Goal: Understand process/instructions

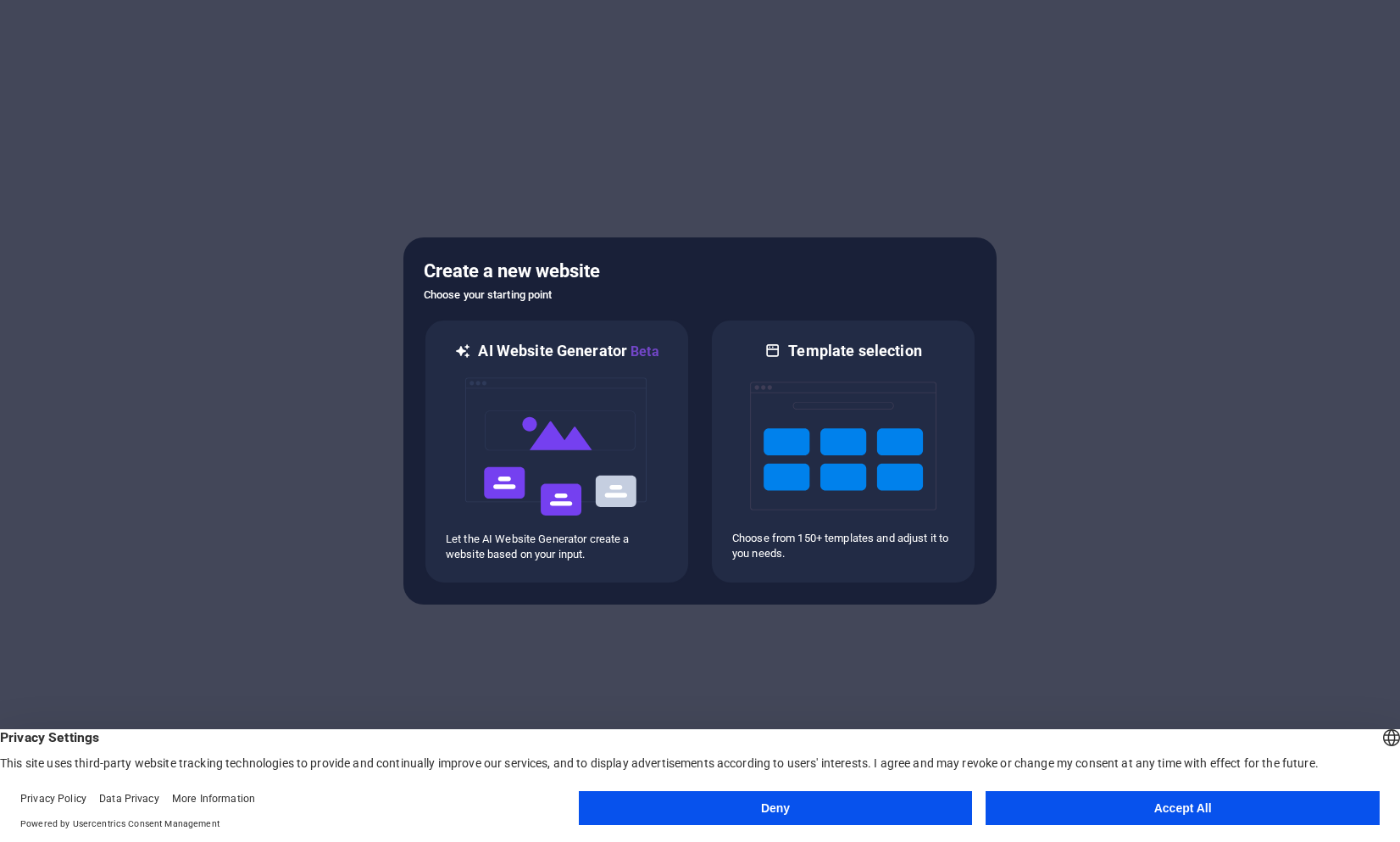
click at [1292, 809] on button "Accept All" at bounding box center [1183, 808] width 394 height 33
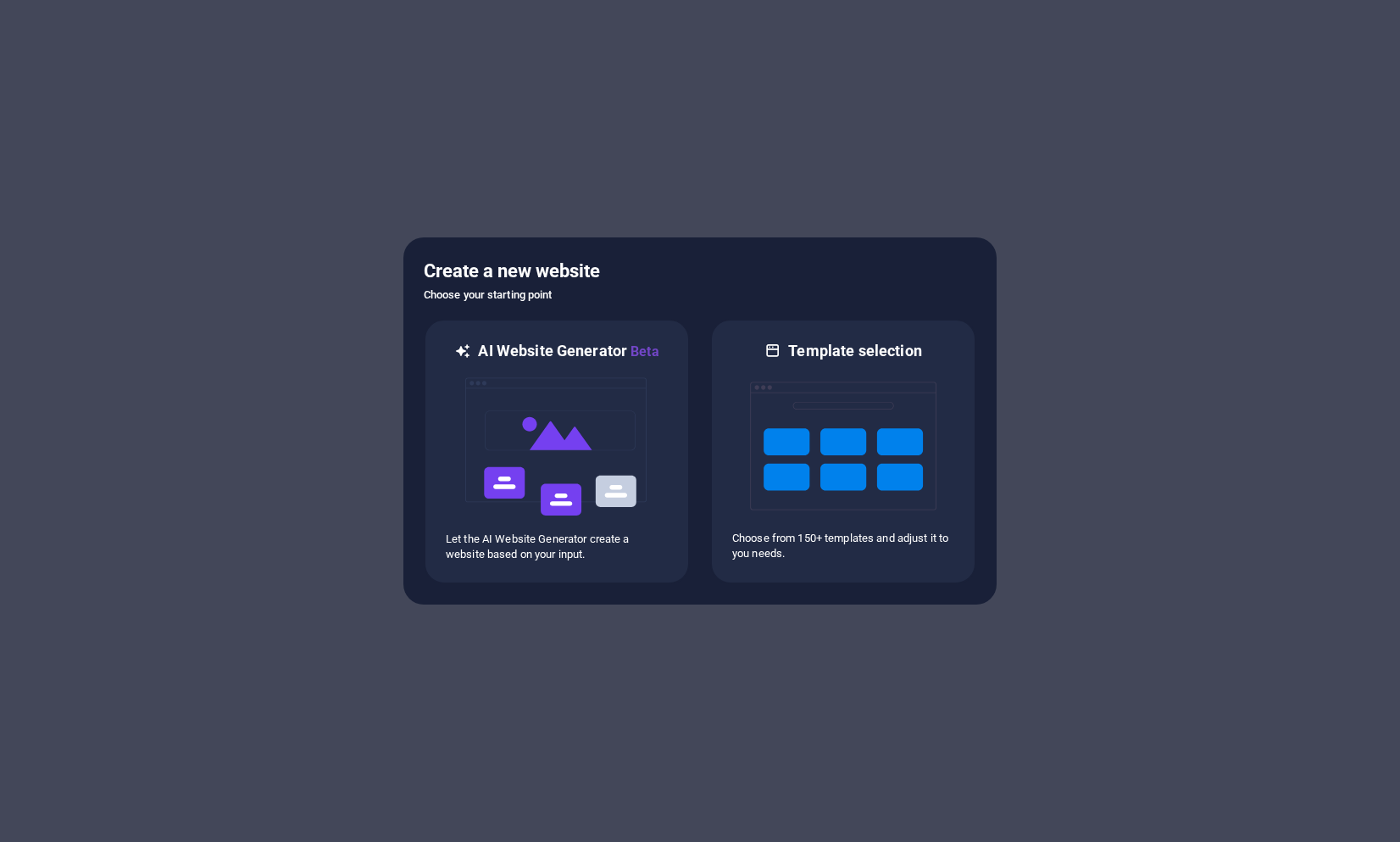
click at [400, 208] on div at bounding box center [700, 421] width 1400 height 842
click at [1315, 775] on div "checkmark Get Started 5" at bounding box center [1305, 787] width 124 height 35
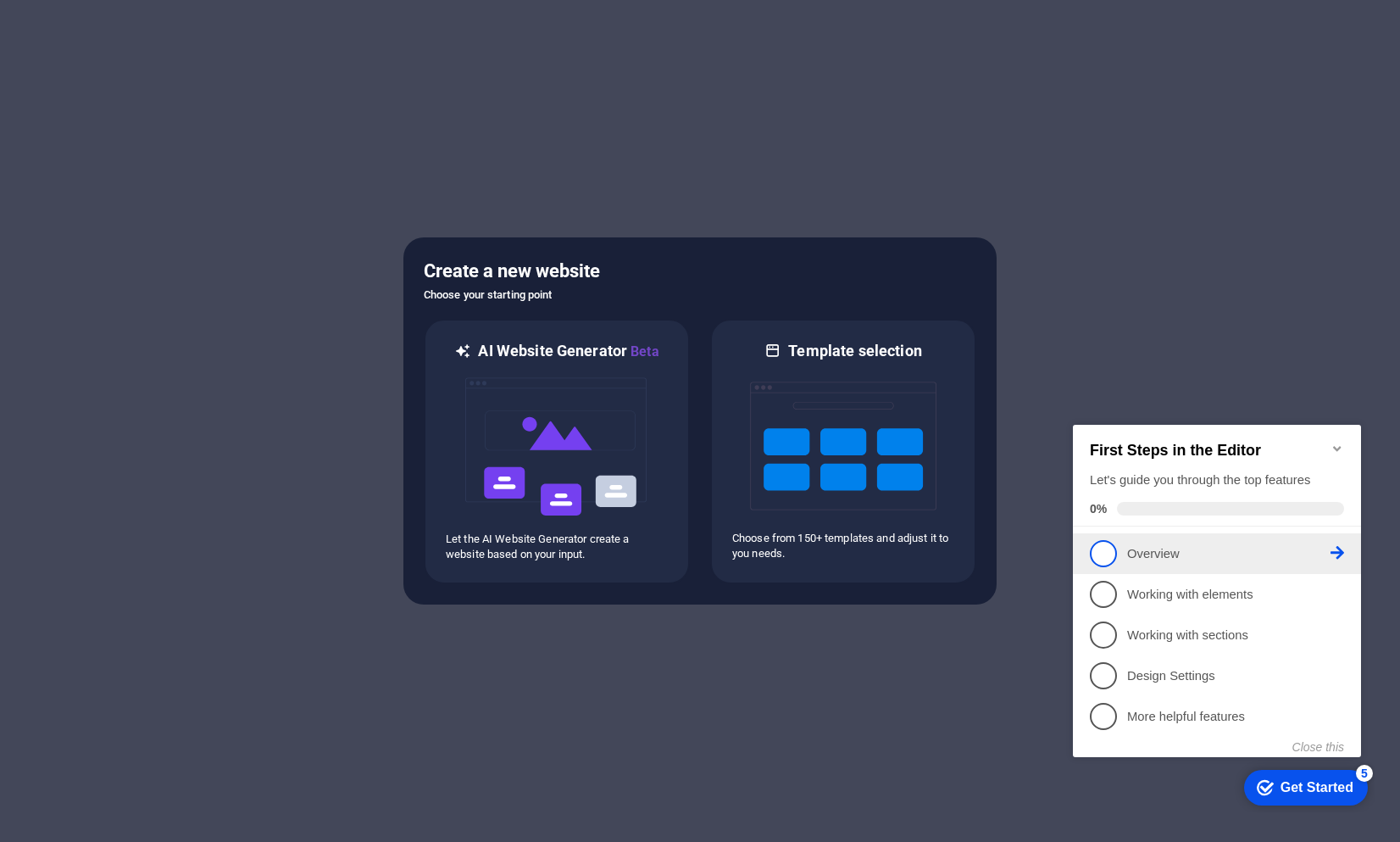
click at [1103, 559] on span "1" at bounding box center [1103, 553] width 27 height 27
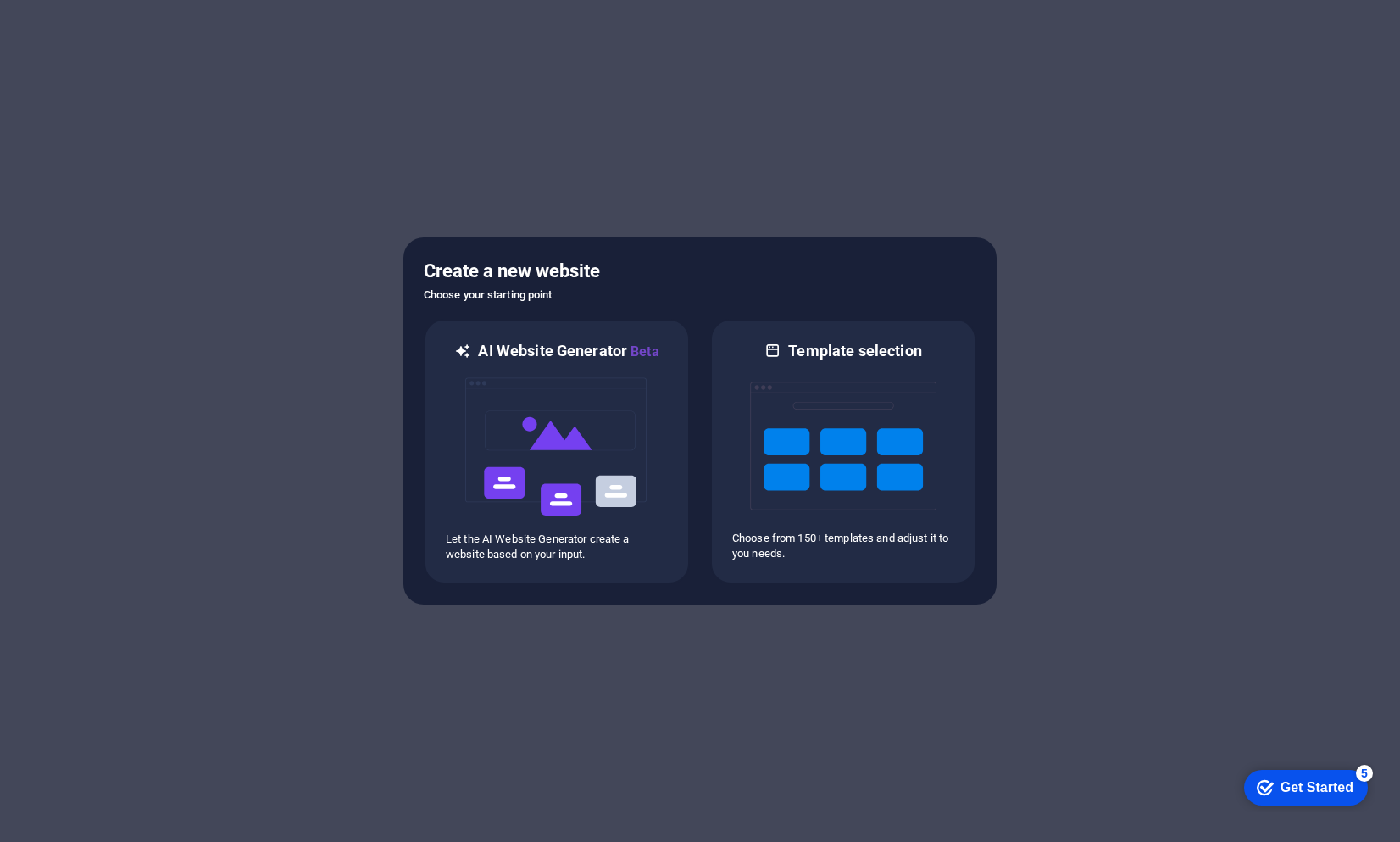
click at [1367, 806] on div "checkmark Get Started 5" at bounding box center [1305, 787] width 124 height 35
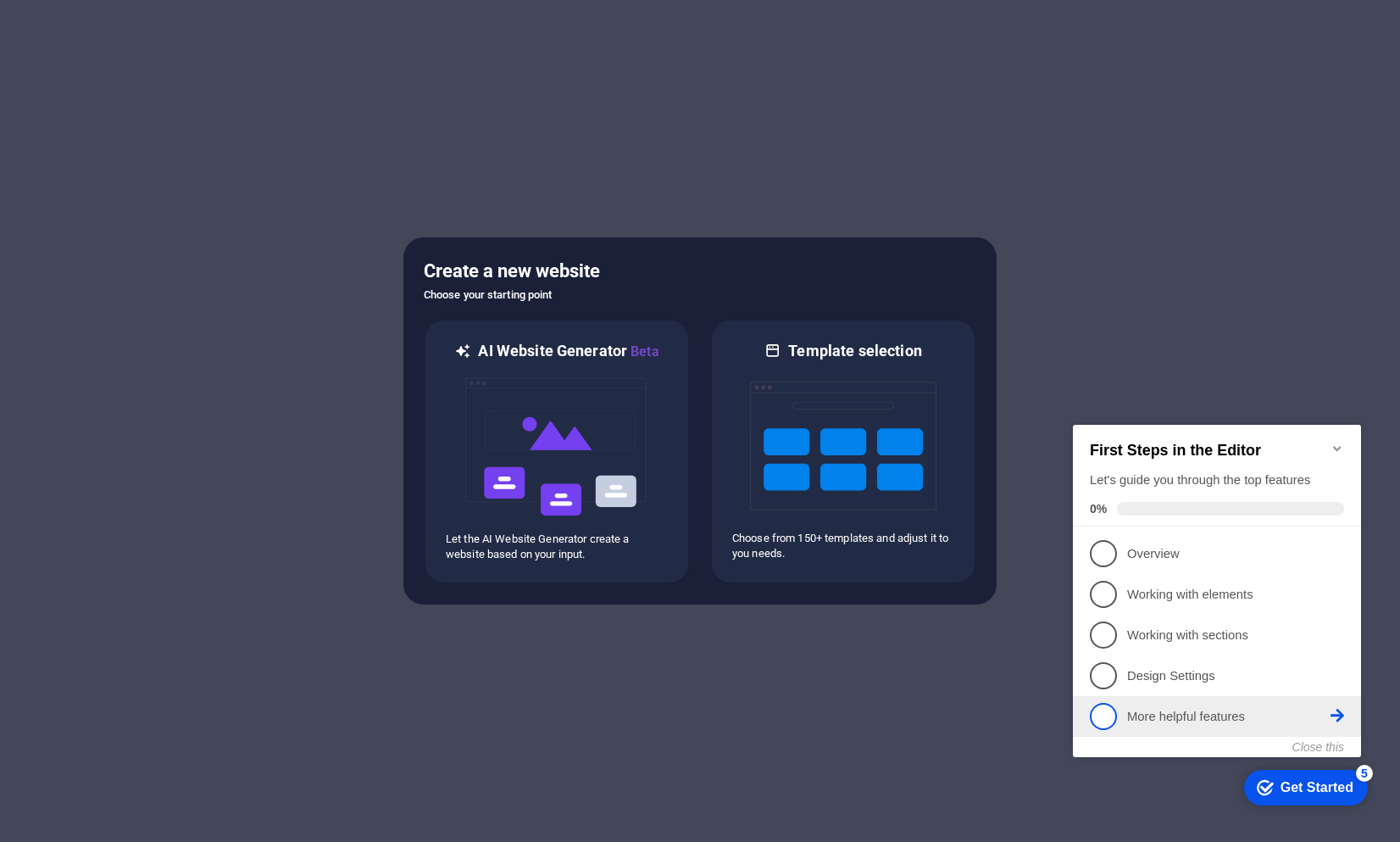
click at [1299, 703] on link "5 More helpful features - incomplete" at bounding box center [1217, 716] width 255 height 27
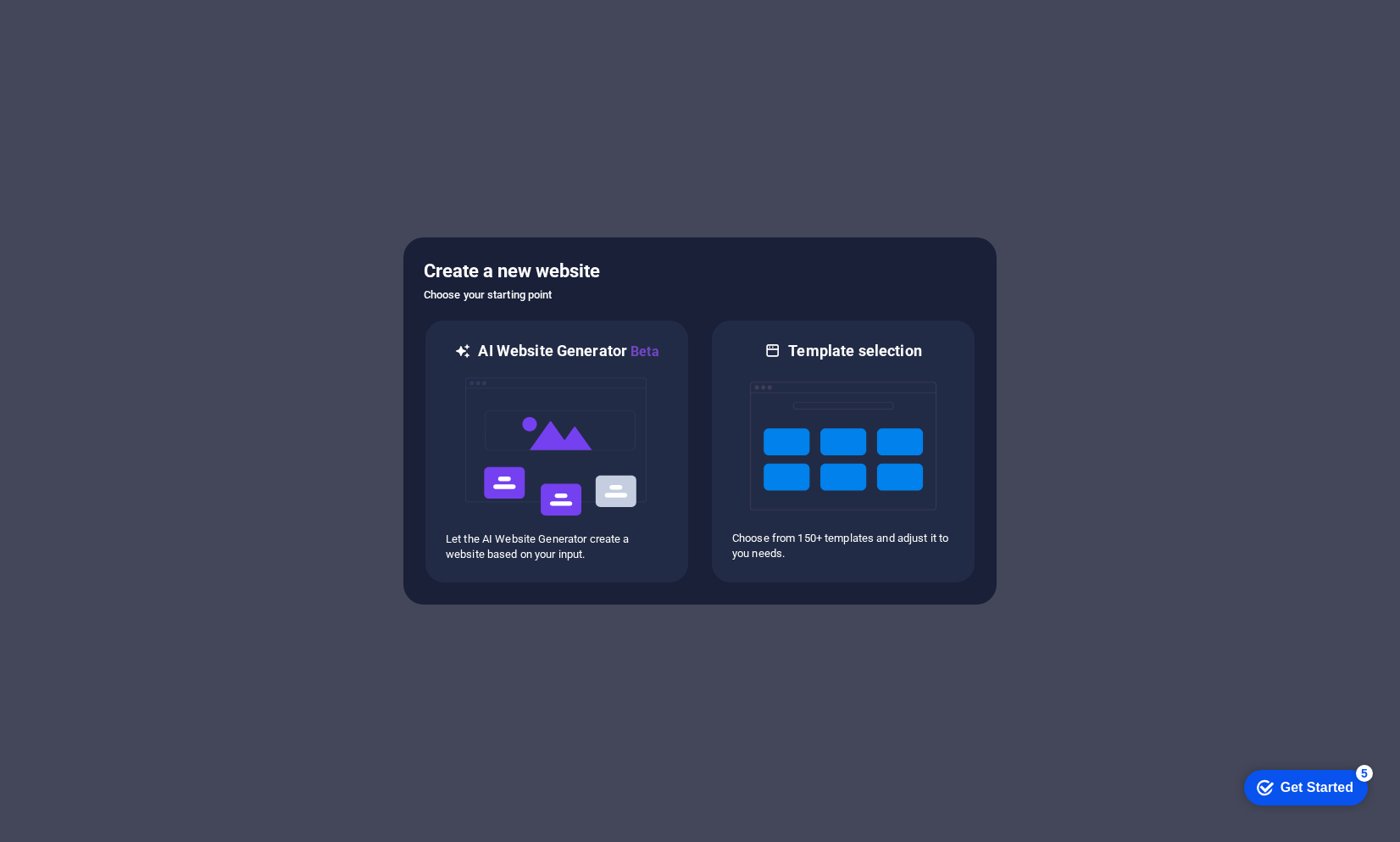
click at [1367, 806] on div "checkmark Get Started 5" at bounding box center [1305, 787] width 124 height 35
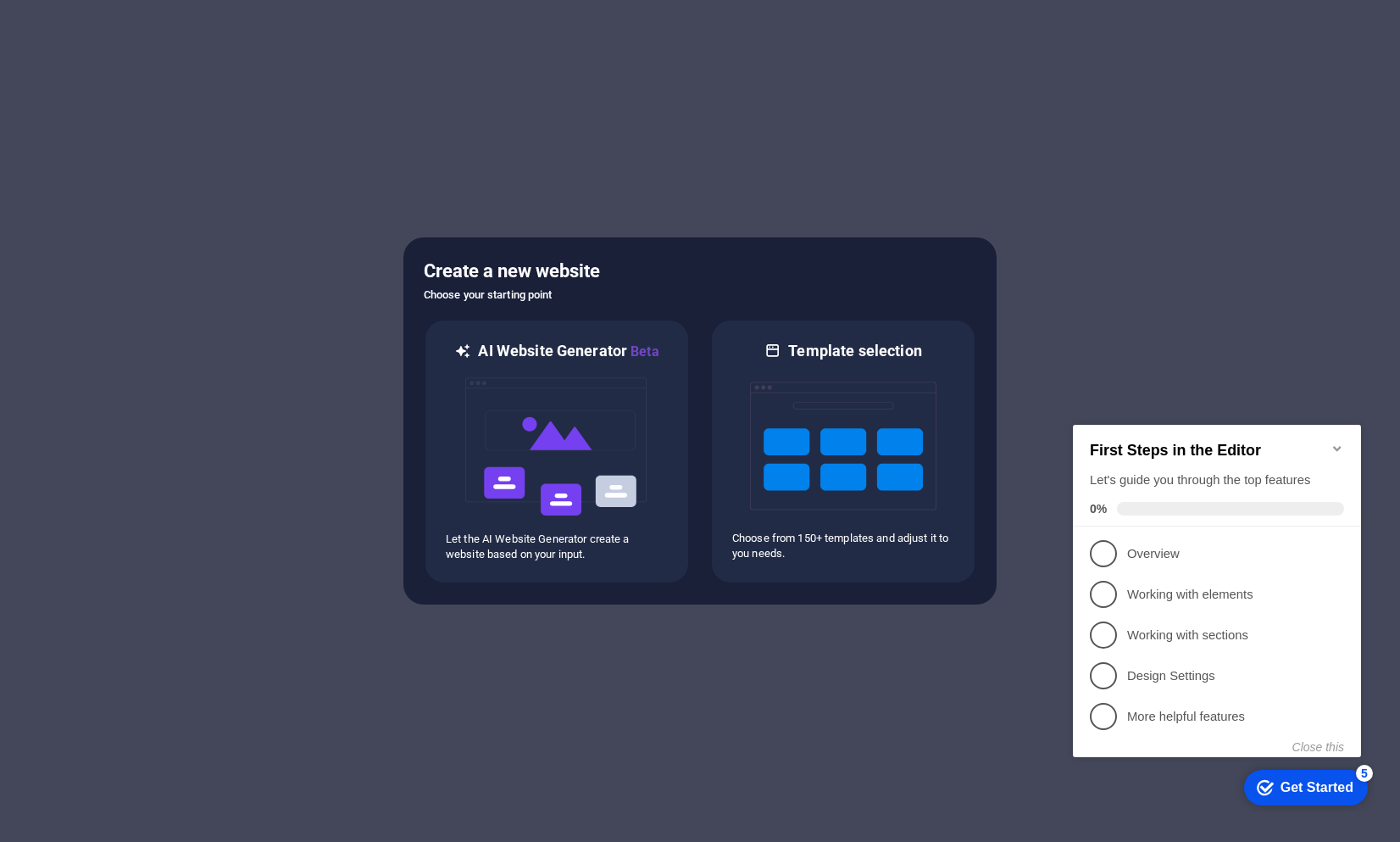
click at [1340, 754] on div "First Steps in the Editor Let's guide you through the top features 0% 1 Overvie…" at bounding box center [1217, 591] width 288 height 333
